Goal: Information Seeking & Learning: Learn about a topic

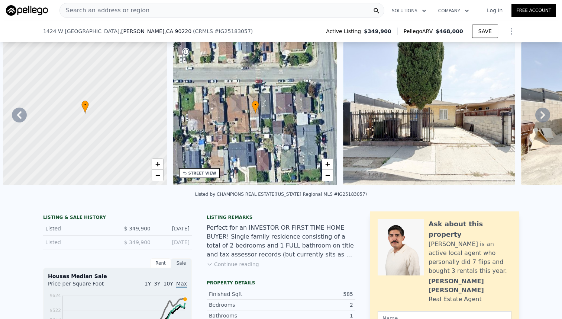
scroll to position [0, 83]
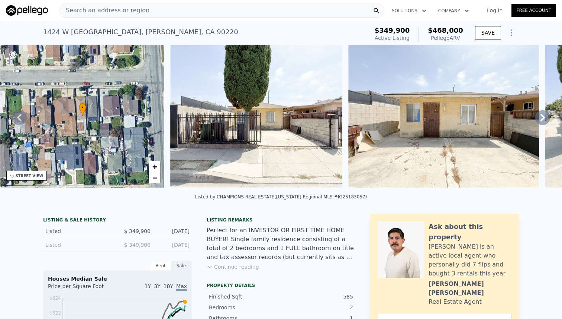
click at [174, 6] on div "Search an address or region" at bounding box center [221, 10] width 325 height 15
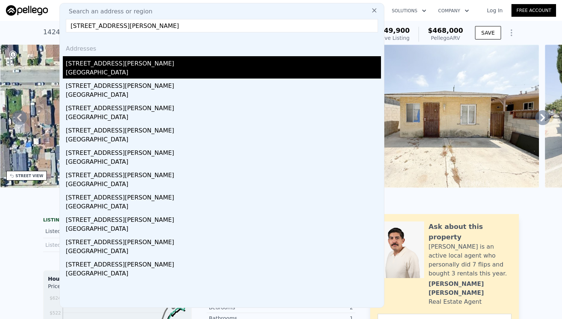
type input "[STREET_ADDRESS][PERSON_NAME]"
click at [122, 68] on div "[GEOGRAPHIC_DATA]" at bounding box center [223, 73] width 315 height 10
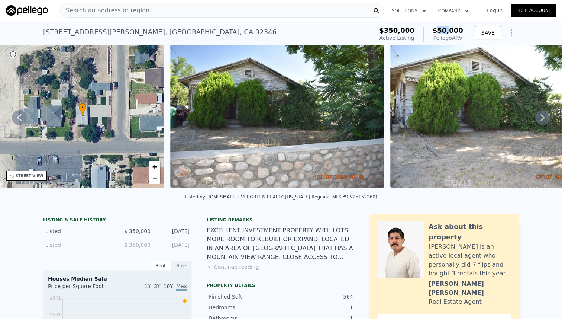
drag, startPoint x: 440, startPoint y: 33, endPoint x: 462, endPoint y: 33, distance: 22.3
click at [462, 33] on span "$50,000" at bounding box center [448, 30] width 30 height 8
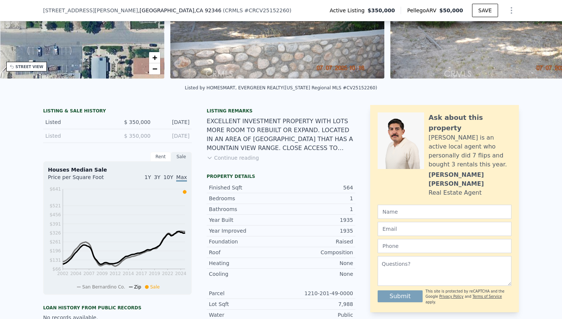
scroll to position [107, 0]
click at [246, 157] on button "Continue reading" at bounding box center [233, 157] width 52 height 7
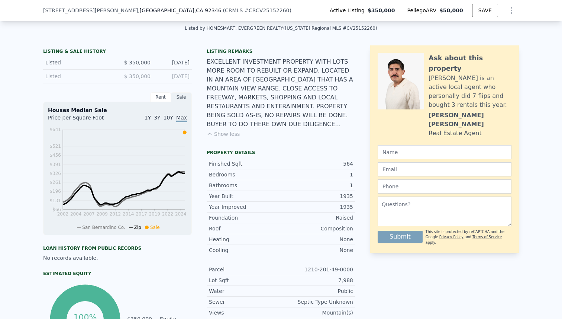
scroll to position [0, 0]
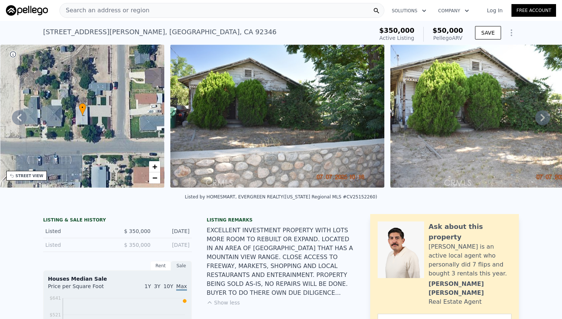
click at [293, 3] on div "Search an address or region" at bounding box center [221, 10] width 325 height 15
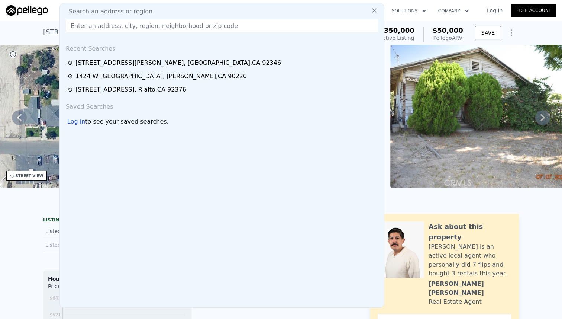
click at [228, 21] on input "text" at bounding box center [222, 25] width 312 height 13
paste input "[STREET_ADDRESS]"
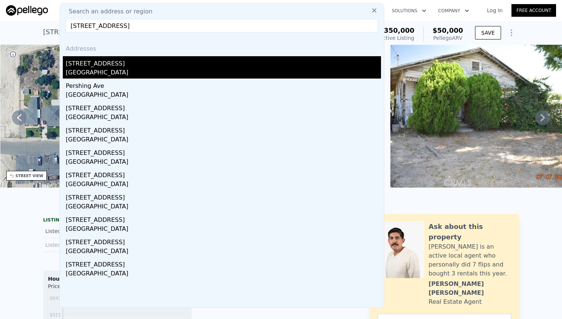
type input "[STREET_ADDRESS]"
click at [146, 69] on div "[GEOGRAPHIC_DATA]" at bounding box center [223, 73] width 315 height 10
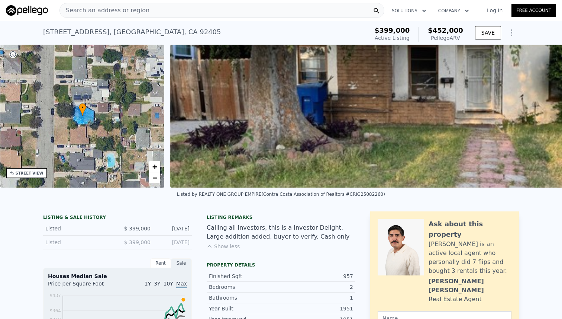
click at [343, 4] on div "Search an address or region" at bounding box center [221, 10] width 325 height 15
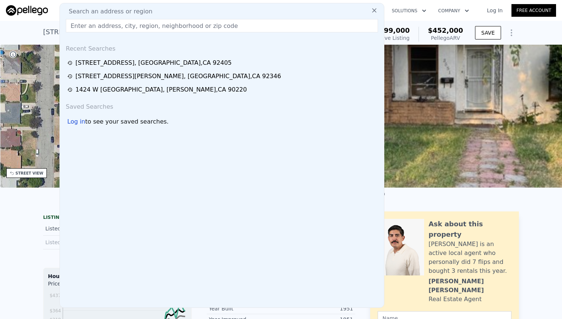
click at [342, 11] on div "Search an address or region" at bounding box center [222, 11] width 318 height 9
click at [323, 27] on input "text" at bounding box center [222, 25] width 312 height 13
paste input "[STREET_ADDRESS]"
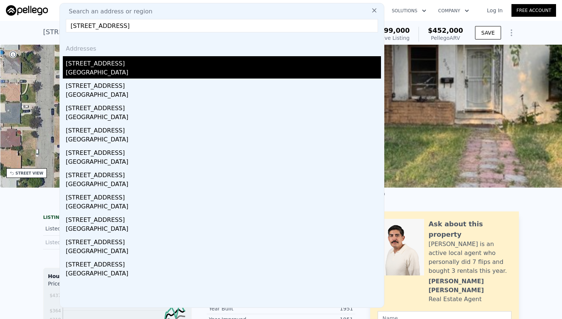
type input "[STREET_ADDRESS]"
click at [147, 67] on div "[STREET_ADDRESS]" at bounding box center [223, 62] width 315 height 12
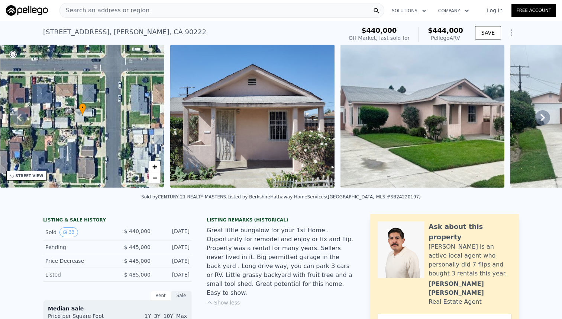
click at [286, 13] on div "Search an address or region" at bounding box center [221, 10] width 325 height 15
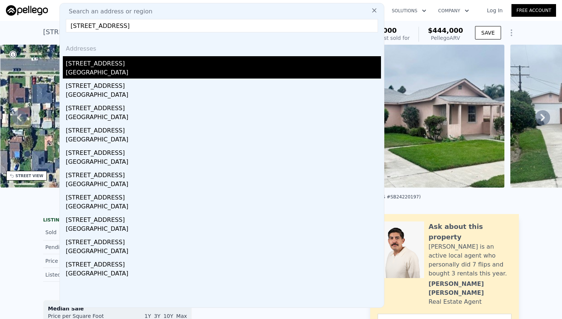
type input "[STREET_ADDRESS]"
click at [207, 61] on div "[STREET_ADDRESS]" at bounding box center [223, 62] width 315 height 12
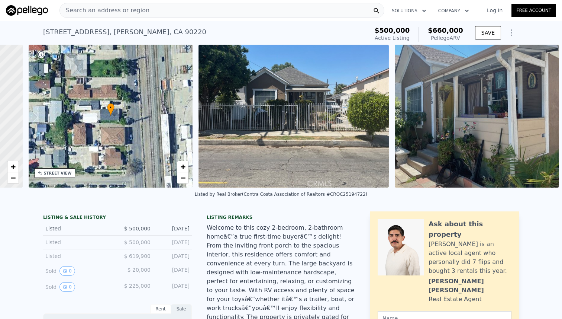
scroll to position [0, 145]
click at [256, 9] on div "Search an address or region" at bounding box center [221, 10] width 325 height 15
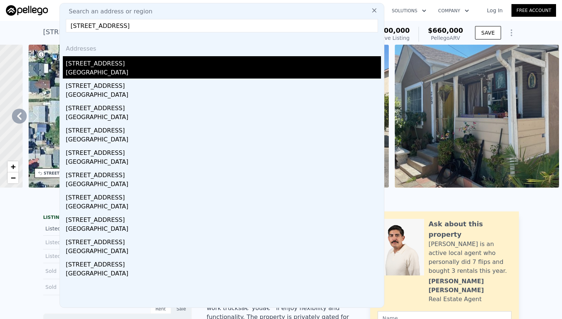
type input "[STREET_ADDRESS]"
click at [121, 61] on div "[STREET_ADDRESS]" at bounding box center [223, 62] width 315 height 12
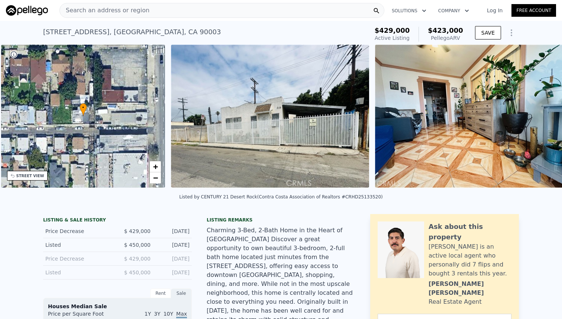
scroll to position [0, 173]
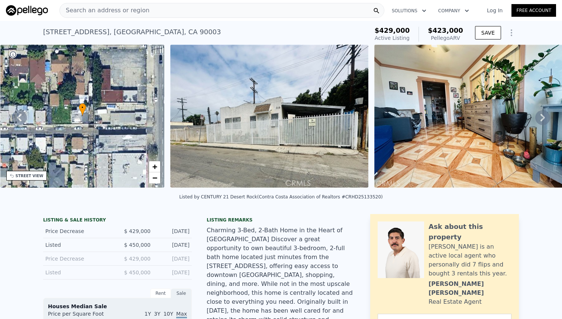
click at [352, 13] on div "Search an address or region" at bounding box center [221, 10] width 325 height 15
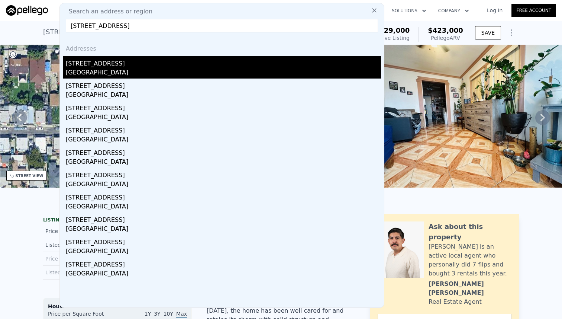
type input "[STREET_ADDRESS]"
click at [112, 68] on div "[GEOGRAPHIC_DATA]" at bounding box center [223, 73] width 315 height 10
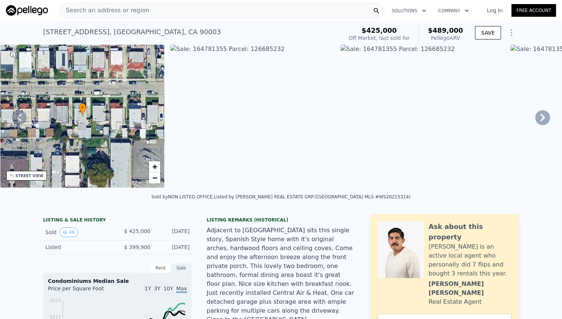
click at [347, 19] on div "Search an address or region Solutions Company Open main menu Log In Free Account" at bounding box center [281, 10] width 550 height 18
click at [346, 9] on div "Search an address or region" at bounding box center [221, 10] width 325 height 15
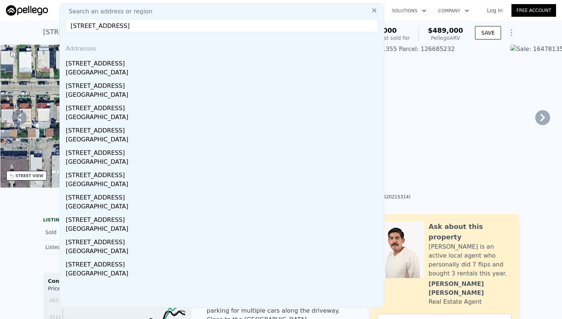
drag, startPoint x: 184, startPoint y: 26, endPoint x: 224, endPoint y: 26, distance: 40.5
click at [224, 26] on input "[STREET_ADDRESS]" at bounding box center [222, 25] width 312 height 13
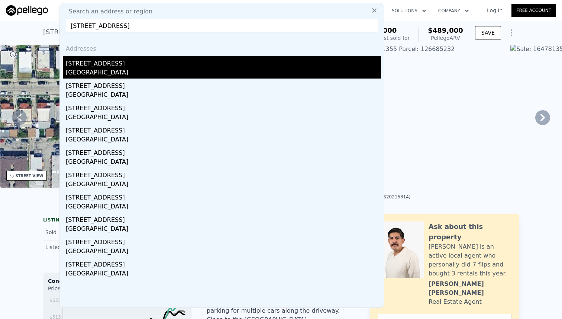
type input "[STREET_ADDRESS]"
click at [157, 75] on div "[GEOGRAPHIC_DATA]" at bounding box center [223, 73] width 315 height 10
type input "2"
type input "572"
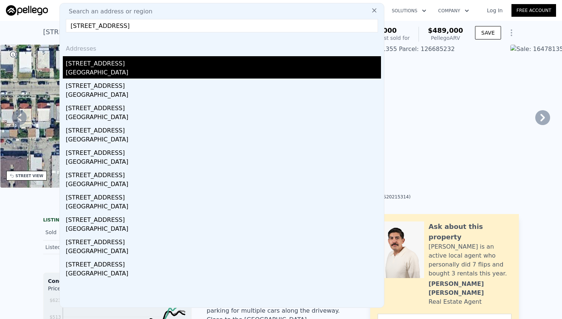
type input "840"
type input "1613"
type input "2280"
type input "$ 423,000"
type input "5"
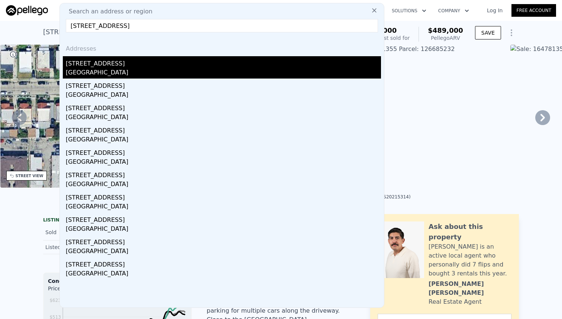
type input "-$ 59,142"
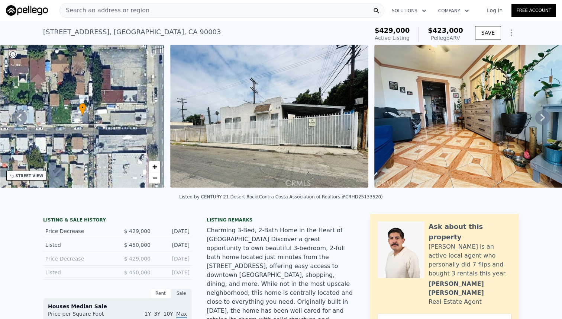
click at [285, 148] on img at bounding box center [269, 116] width 198 height 143
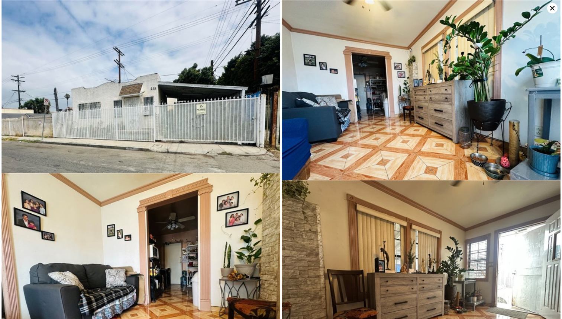
click at [550, 12] on icon at bounding box center [552, 8] width 10 height 10
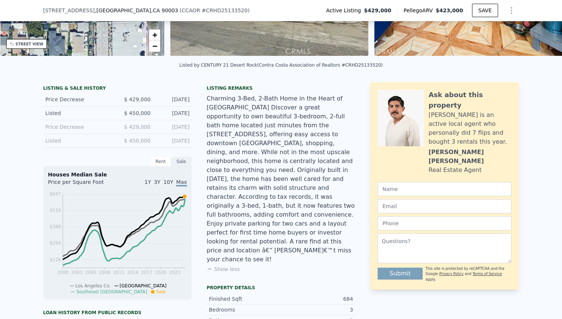
scroll to position [20, 0]
